Goal: Task Accomplishment & Management: Manage account settings

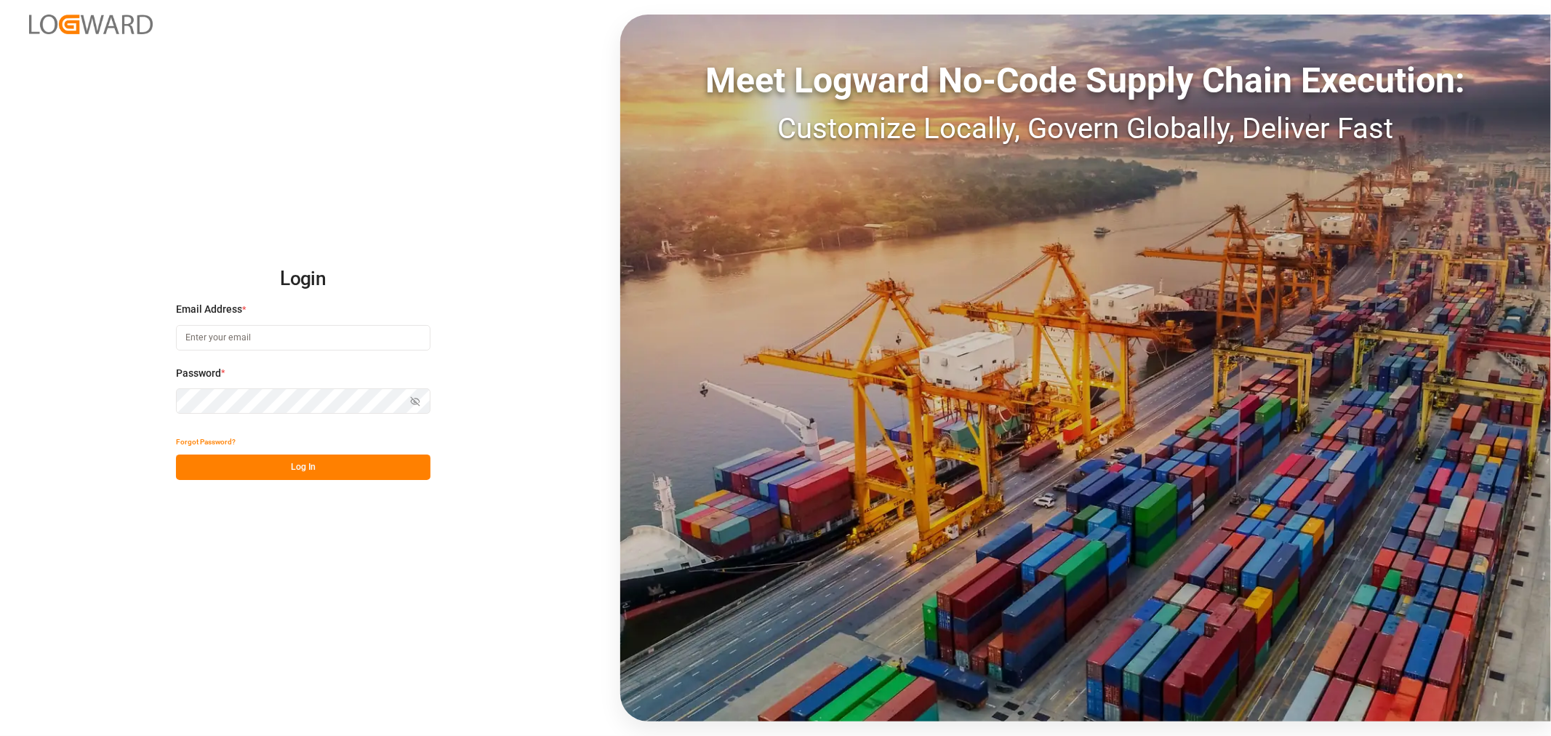
type input "[EMAIL_ADDRESS][PERSON_NAME][DOMAIN_NAME]"
click at [268, 464] on button "Log In" at bounding box center [303, 466] width 254 height 25
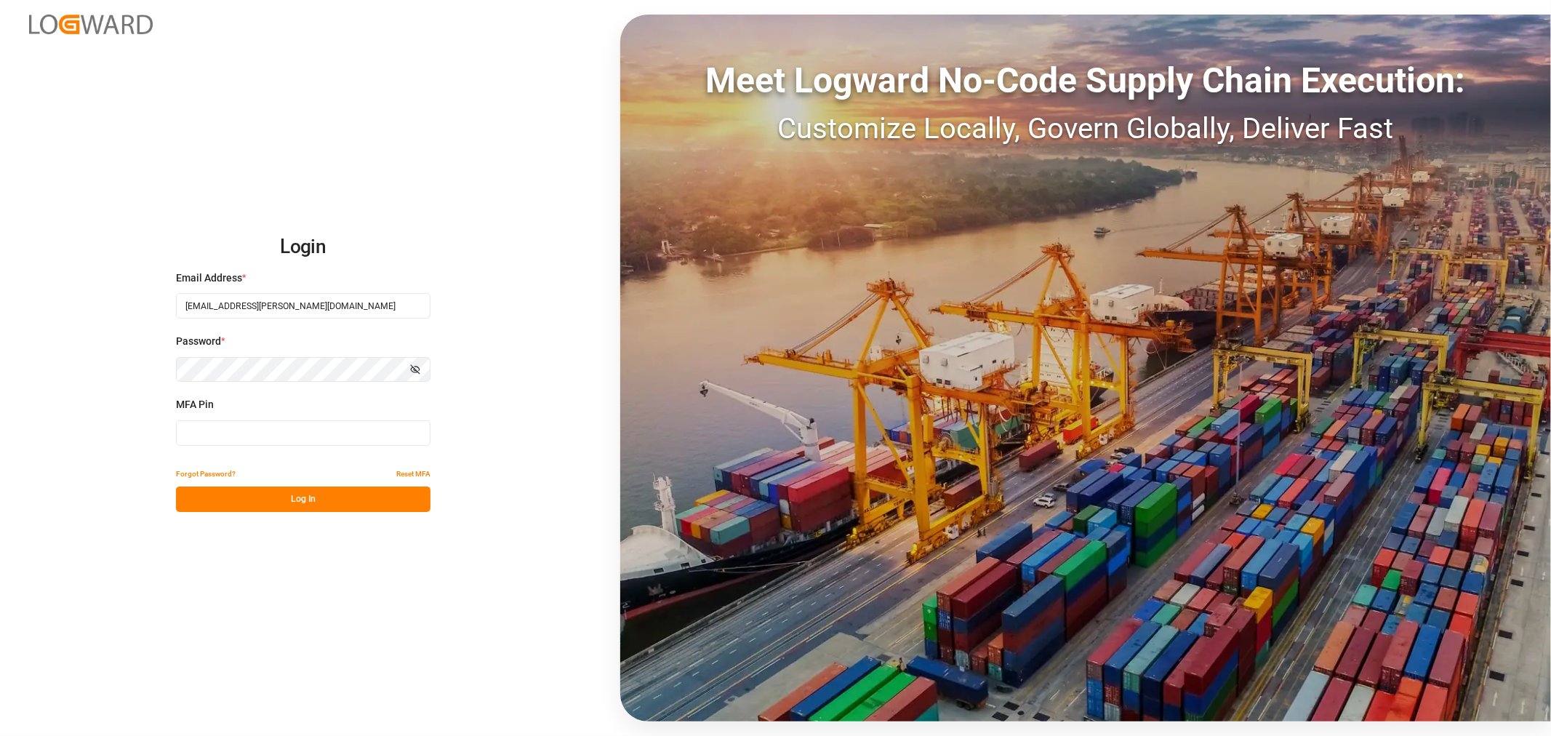
click at [224, 436] on input at bounding box center [303, 432] width 254 height 25
type input "269268"
click at [273, 505] on button "Log In" at bounding box center [303, 498] width 254 height 25
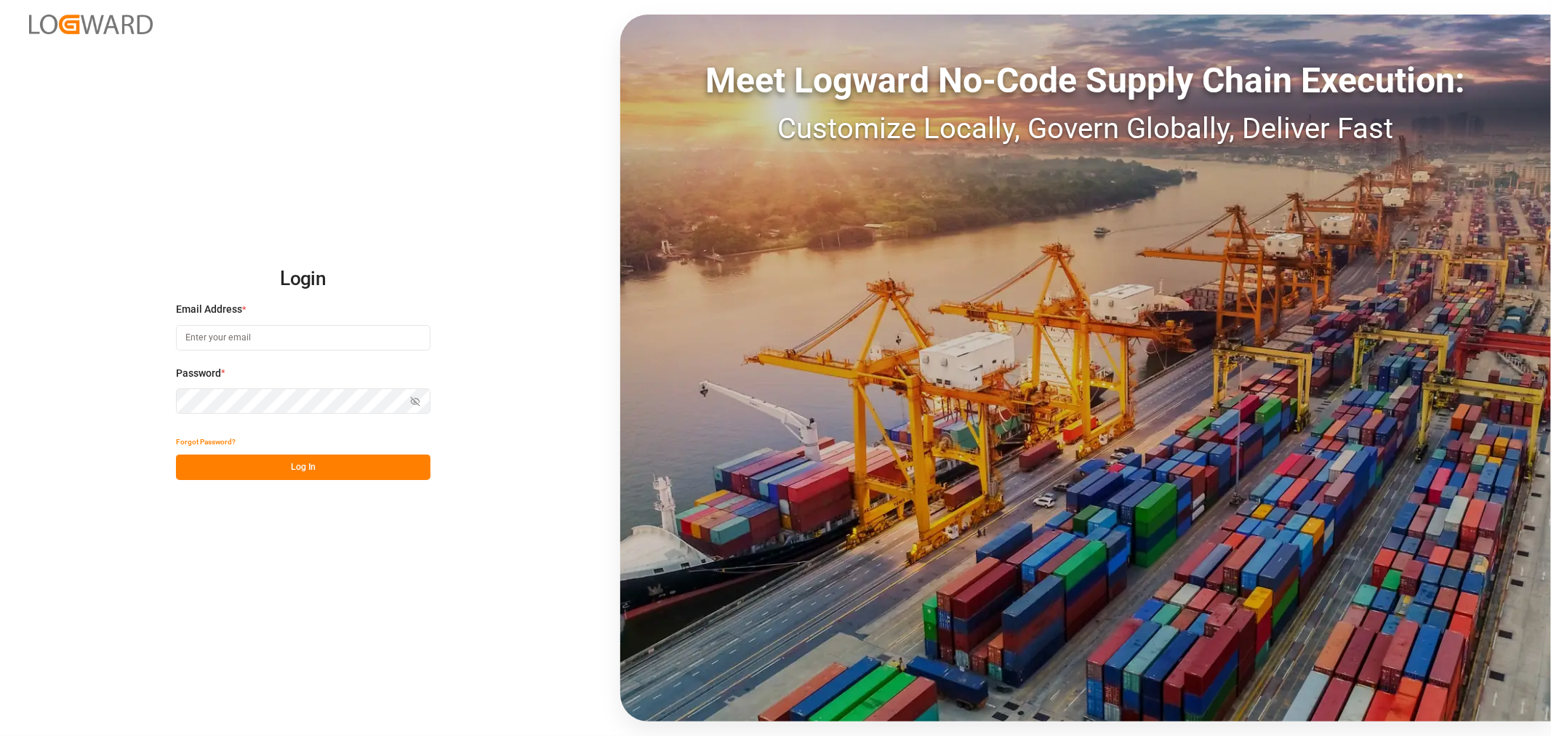
type input "[EMAIL_ADDRESS][PERSON_NAME][DOMAIN_NAME]"
click at [236, 465] on button "Log In" at bounding box center [303, 466] width 254 height 25
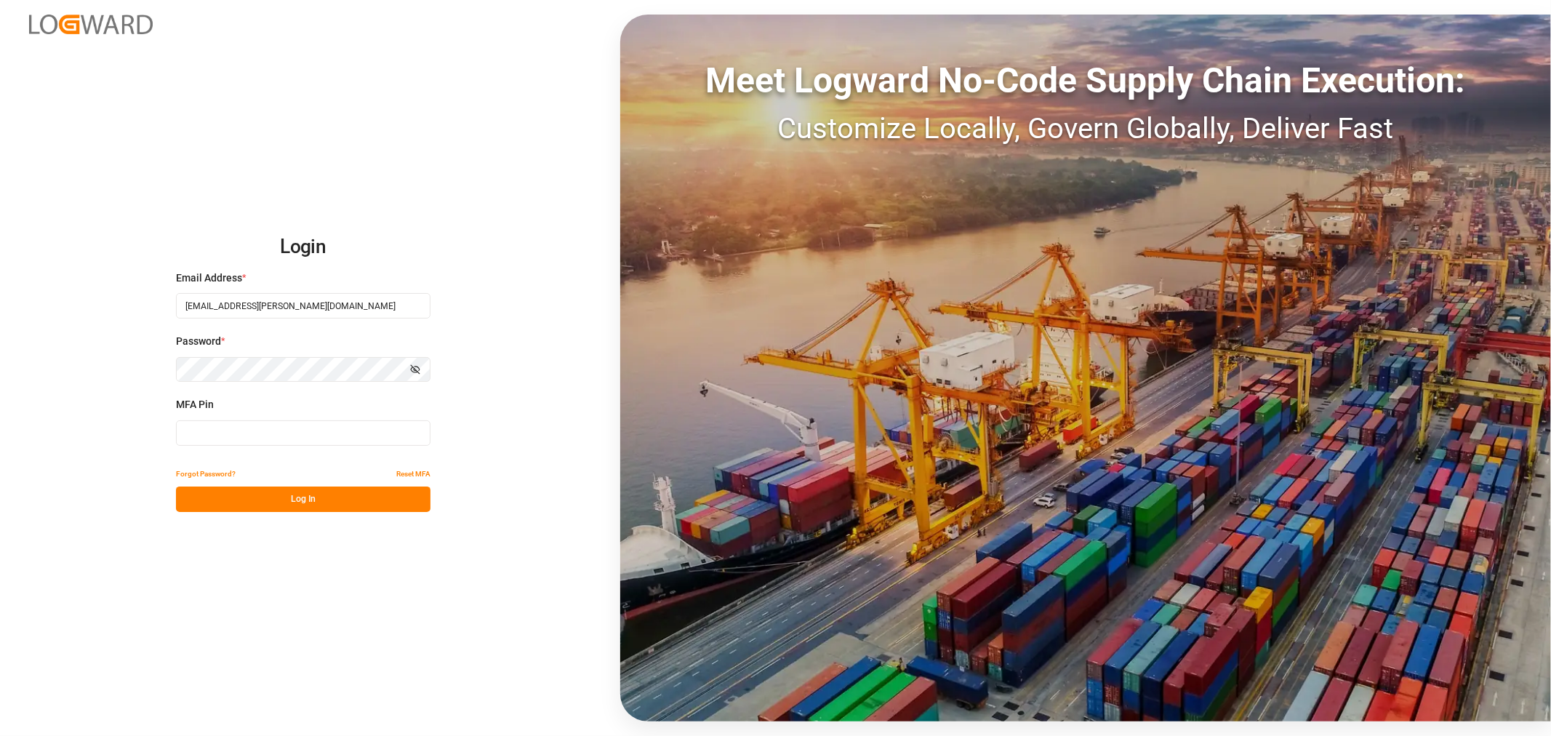
click at [204, 430] on input at bounding box center [303, 432] width 254 height 25
type input "758058"
click at [299, 496] on button "Log In" at bounding box center [303, 498] width 254 height 25
